Goal: Task Accomplishment & Management: Use online tool/utility

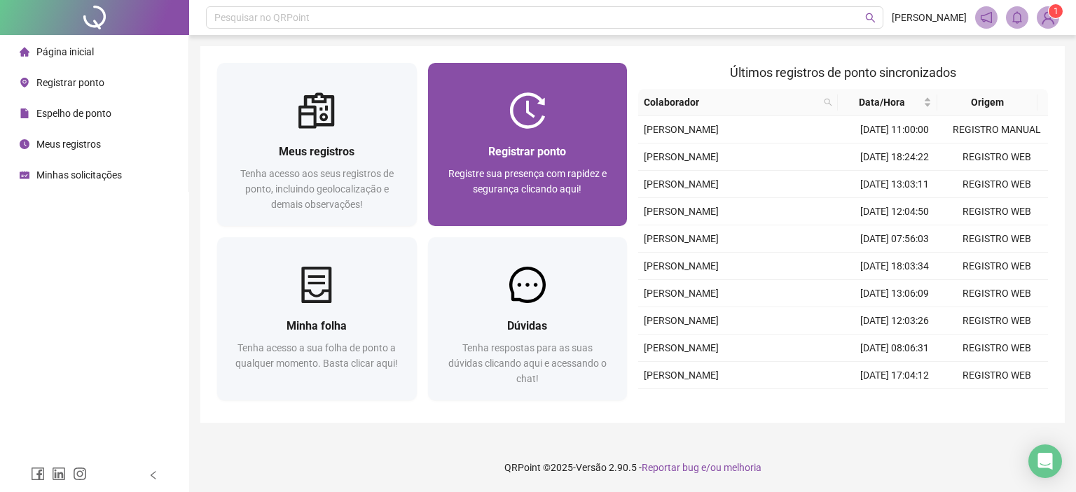
click at [502, 138] on div "Registrar ponto Registre sua presença com rapidez e segurança clicando aqui!" at bounding box center [528, 177] width 200 height 97
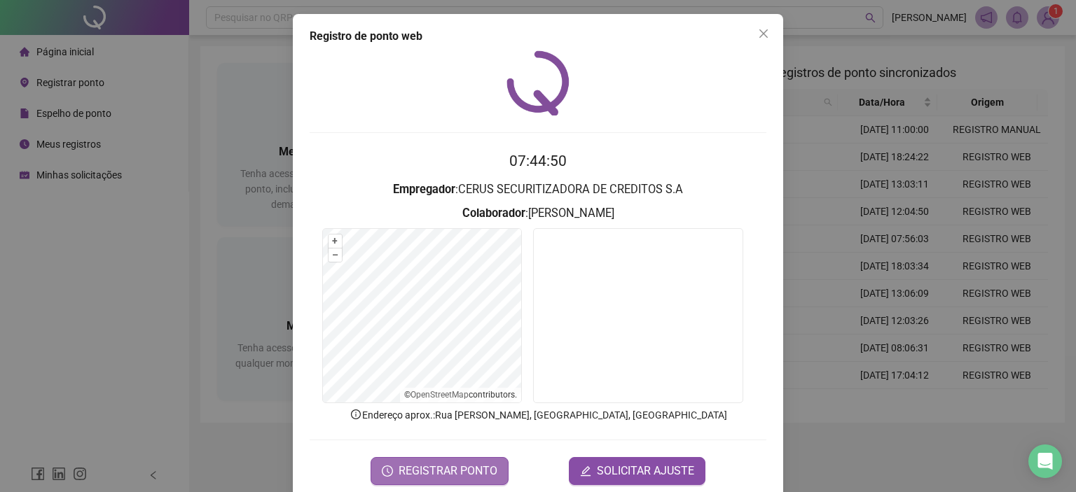
click at [413, 465] on span "REGISTRAR PONTO" at bounding box center [448, 471] width 99 height 17
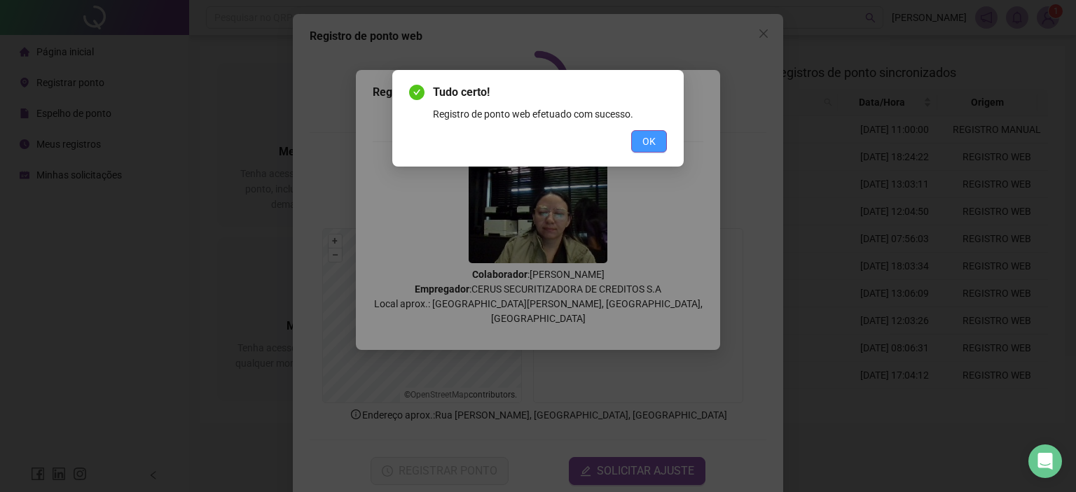
click at [642, 139] on span "OK" at bounding box center [648, 141] width 13 height 15
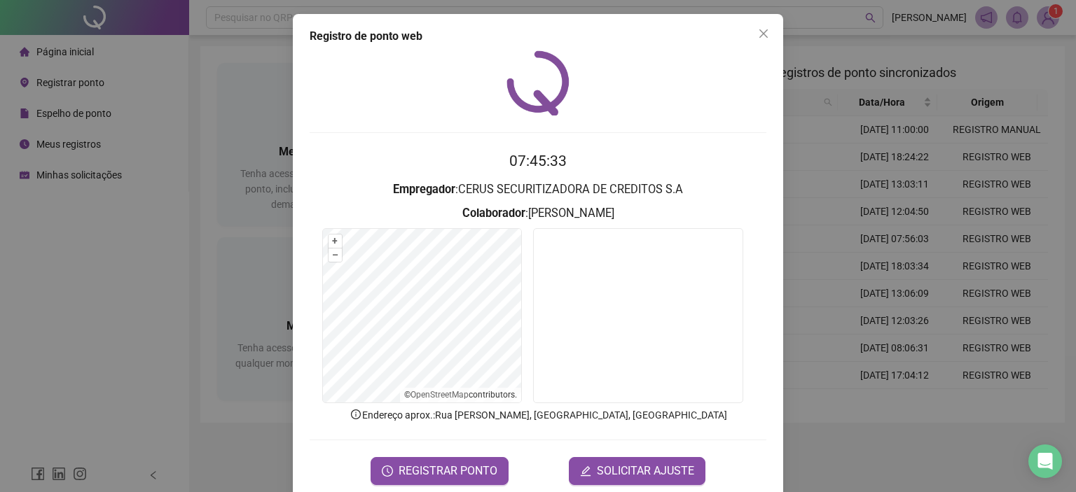
drag, startPoint x: 759, startPoint y: 29, endPoint x: 721, endPoint y: 30, distance: 38.5
click at [759, 30] on icon "close" at bounding box center [763, 33] width 11 height 11
